Goal: Transaction & Acquisition: Subscribe to service/newsletter

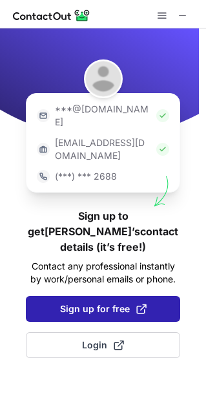
click at [83, 303] on span "Sign up for free" at bounding box center [103, 309] width 87 height 13
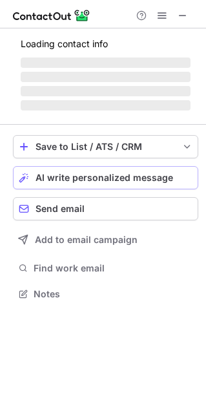
scroll to position [285, 206]
